Goal: Task Accomplishment & Management: Manage account settings

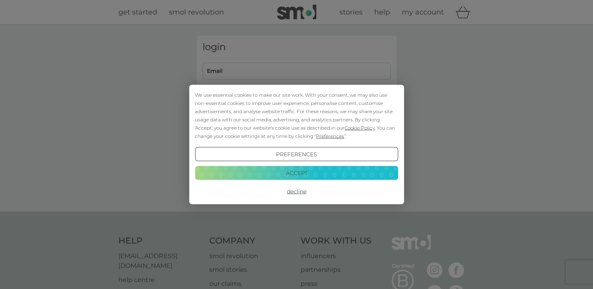
click at [293, 193] on button "Decline" at bounding box center [296, 192] width 203 height 14
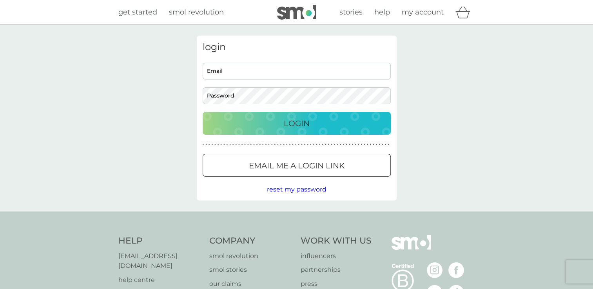
click at [250, 74] on input "Email" at bounding box center [297, 71] width 188 height 17
type input "[EMAIL_ADDRESS][DOMAIN_NAME]"
click at [307, 165] on div at bounding box center [297, 166] width 28 height 8
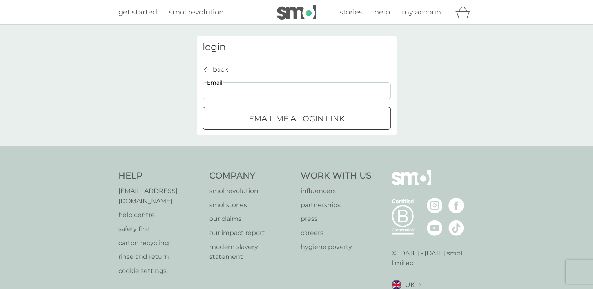
click at [226, 93] on input "Email" at bounding box center [297, 90] width 188 height 17
type input "[EMAIL_ADDRESS][DOMAIN_NAME]"
click at [278, 123] on p "Email me a login link" at bounding box center [297, 118] width 96 height 13
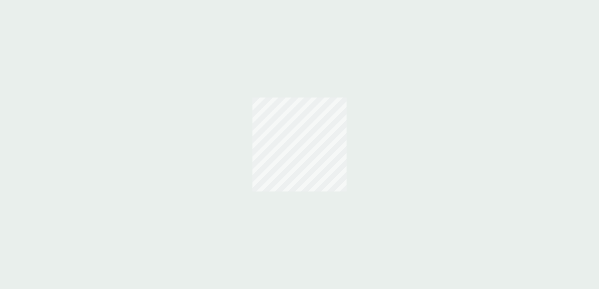
click at [309, 85] on div at bounding box center [299, 144] width 599 height 289
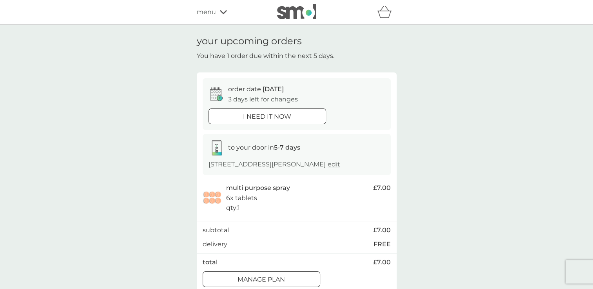
click at [134, 155] on div "your upcoming orders You have 1 order due within the next 5 days. order date [D…" at bounding box center [296, 164] width 593 height 279
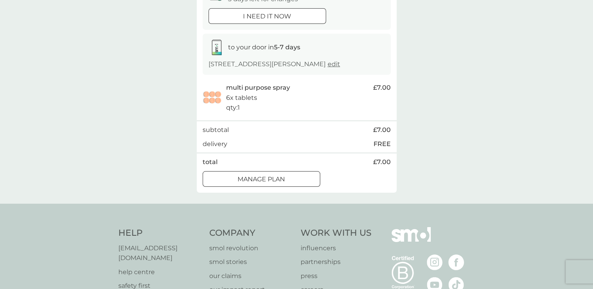
scroll to position [191, 0]
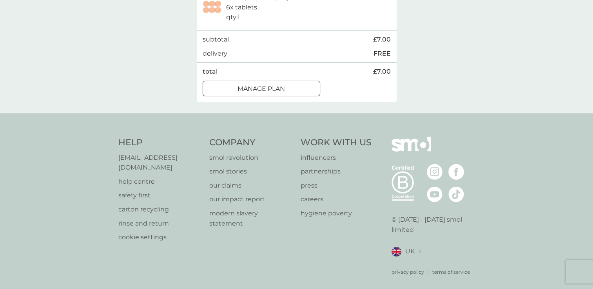
click at [296, 87] on div "Manage plan" at bounding box center [261, 89] width 117 height 10
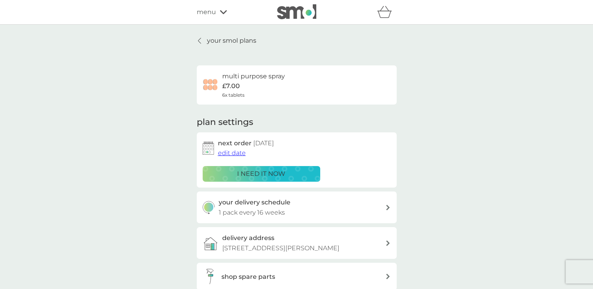
click at [141, 191] on div "your smol plans multi purpose spray £7.00 6x tablets plan settings next order […" at bounding box center [296, 188] width 593 height 326
click at [237, 40] on p "your smol plans" at bounding box center [231, 41] width 49 height 10
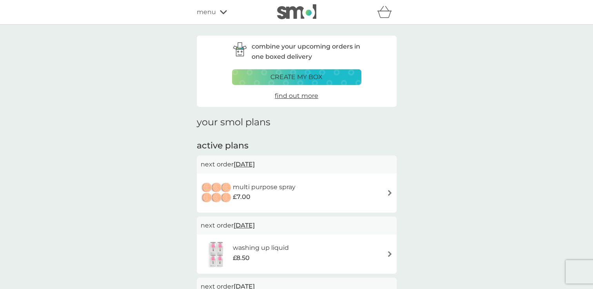
click at [391, 193] on img at bounding box center [390, 193] width 6 height 6
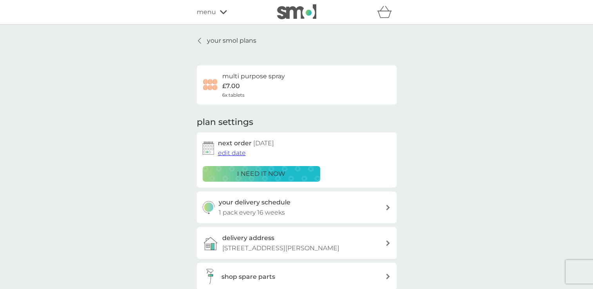
click at [232, 153] on span "edit date" at bounding box center [232, 152] width 28 height 7
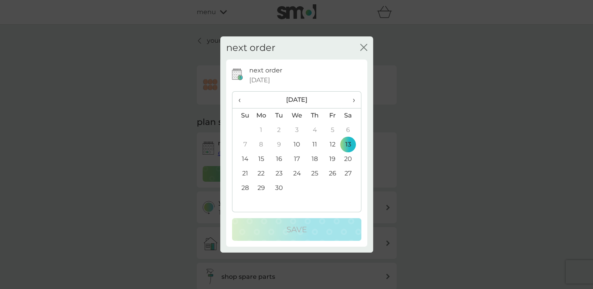
click at [363, 48] on icon "close" at bounding box center [361, 47] width 3 height 6
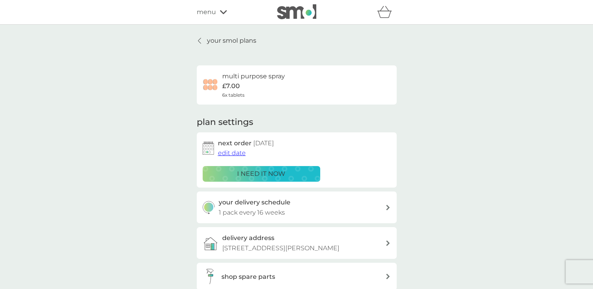
click at [201, 39] on div at bounding box center [199, 41] width 5 height 6
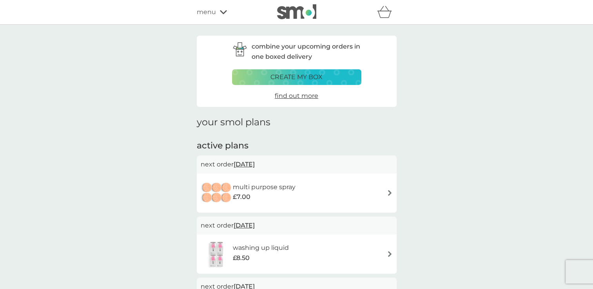
click at [212, 14] on span "menu" at bounding box center [206, 12] width 19 height 10
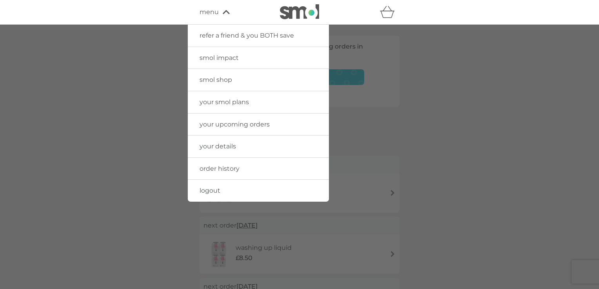
click at [212, 14] on span "menu" at bounding box center [208, 12] width 19 height 10
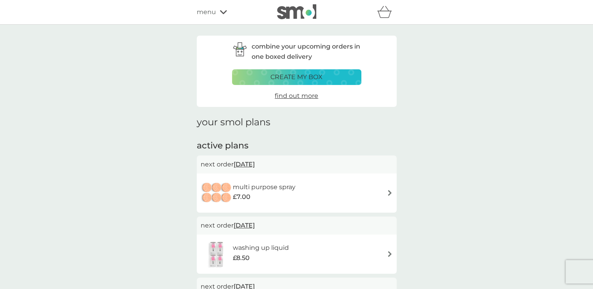
click at [212, 14] on span "menu" at bounding box center [206, 12] width 19 height 10
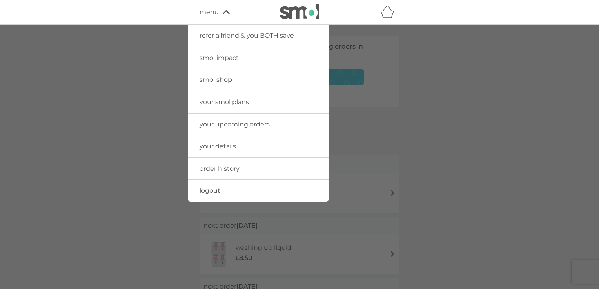
click at [228, 125] on span "your upcoming orders" at bounding box center [234, 124] width 70 height 7
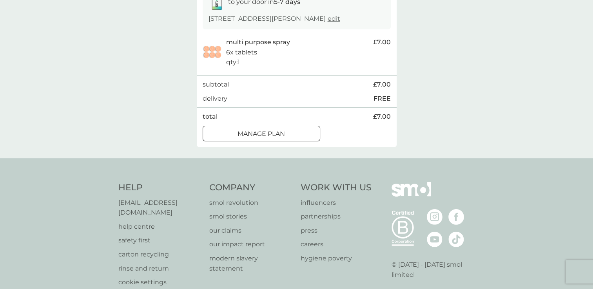
scroll to position [128, 0]
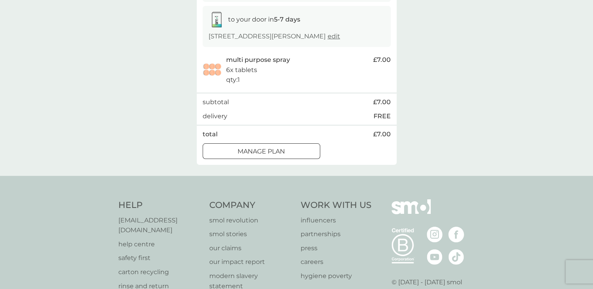
click at [259, 154] on div at bounding box center [261, 151] width 28 height 8
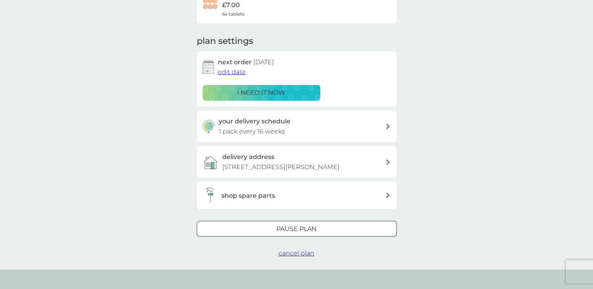
scroll to position [63, 0]
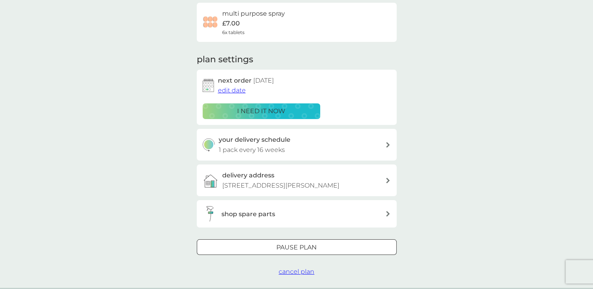
click at [156, 70] on div "your smol plans multi purpose spray £7.00 6x tablets plan settings next order 1…" at bounding box center [296, 125] width 593 height 326
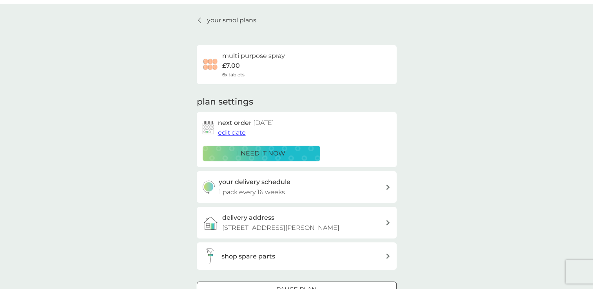
scroll to position [0, 0]
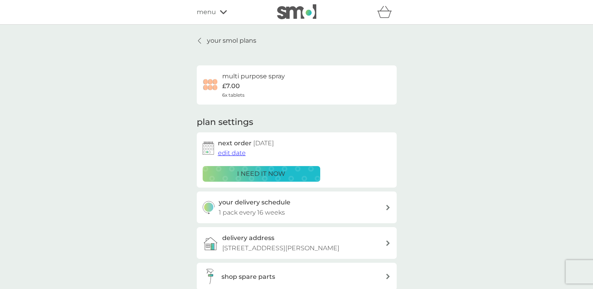
click at [215, 37] on p "your smol plans" at bounding box center [231, 41] width 49 height 10
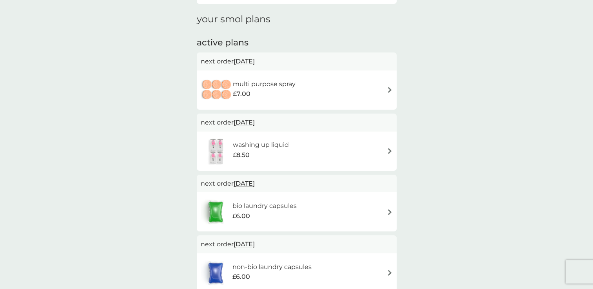
scroll to position [110, 0]
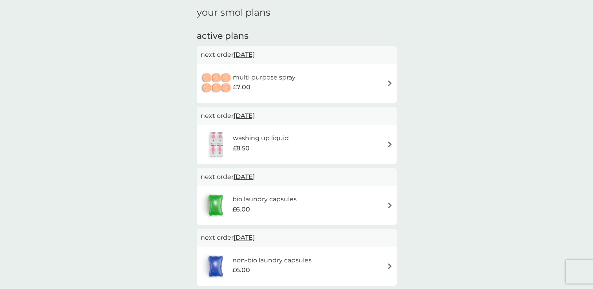
click at [390, 82] on img at bounding box center [390, 83] width 6 height 6
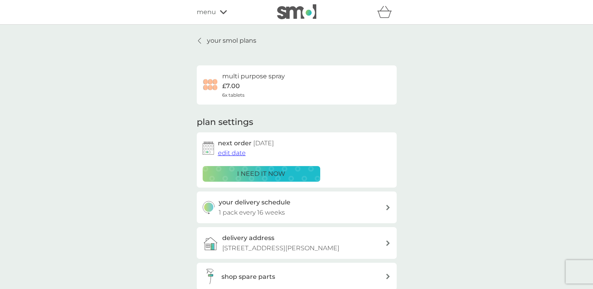
click at [229, 152] on span "edit date" at bounding box center [232, 152] width 28 height 7
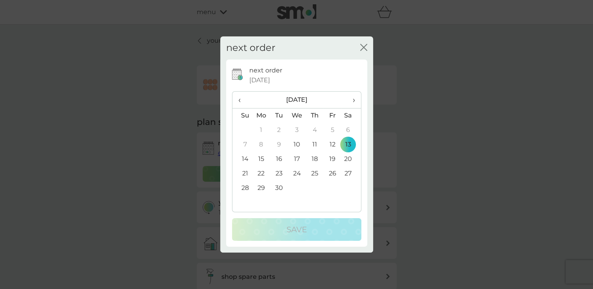
click at [353, 100] on span "›" at bounding box center [351, 100] width 8 height 16
click at [296, 144] on td "5" at bounding box center [297, 145] width 18 height 14
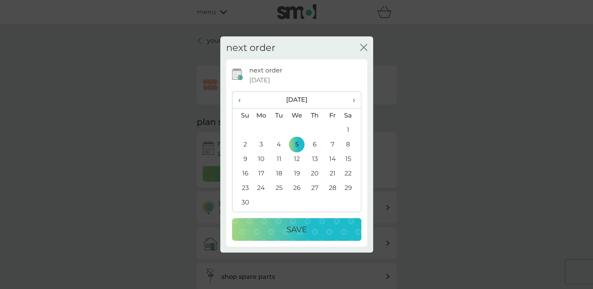
click at [289, 231] on p "Save" at bounding box center [296, 229] width 20 height 13
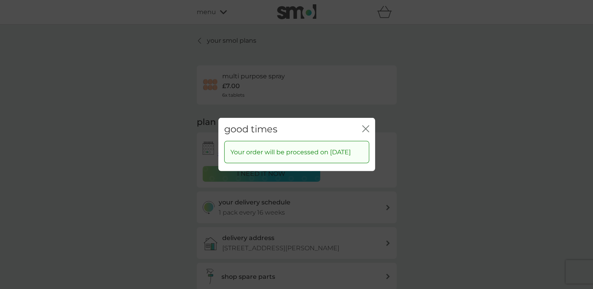
click at [365, 125] on icon "close" at bounding box center [365, 128] width 7 height 7
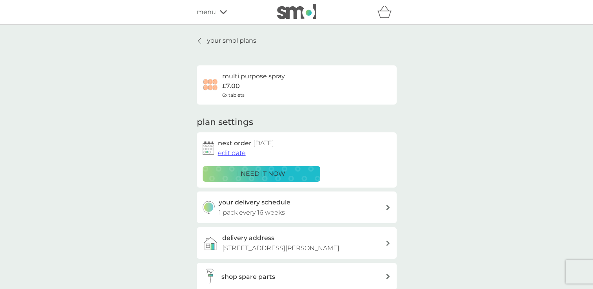
click at [221, 12] on icon at bounding box center [223, 12] width 7 height 4
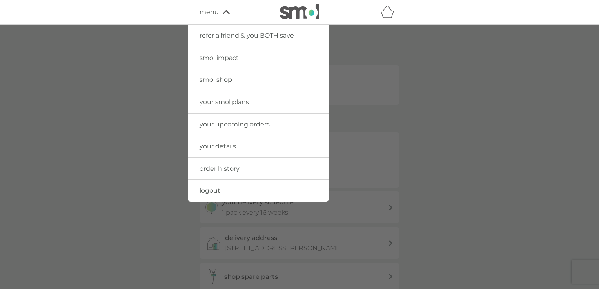
click at [245, 125] on span "your upcoming orders" at bounding box center [234, 124] width 70 height 7
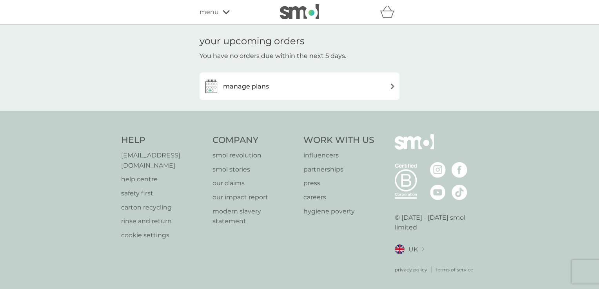
click at [361, 82] on div "manage plans" at bounding box center [299, 86] width 192 height 16
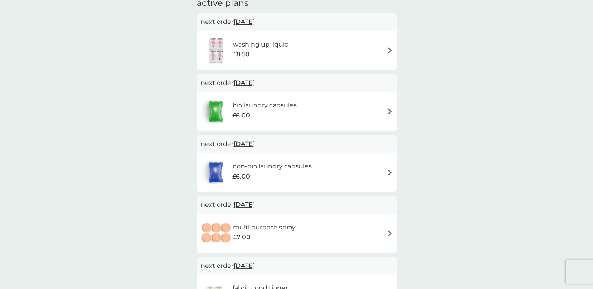
scroll to position [141, 0]
